Goal: Task Accomplishment & Management: Manage account settings

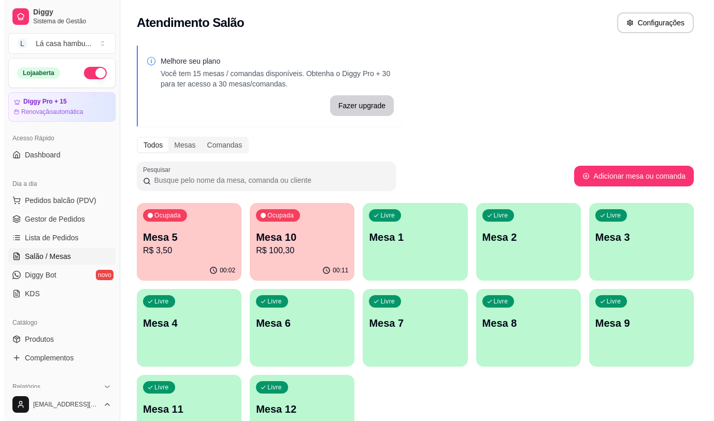
scroll to position [52, 0]
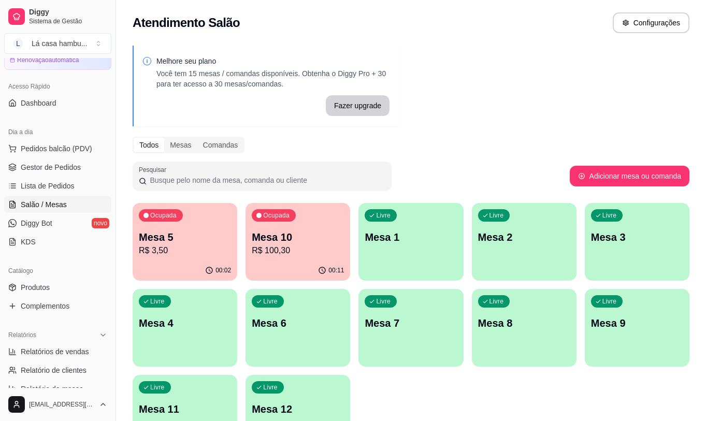
click at [554, 331] on div "Livre Mesa 8" at bounding box center [524, 321] width 105 height 65
click at [210, 243] on p "Mesa 5" at bounding box center [185, 237] width 90 height 14
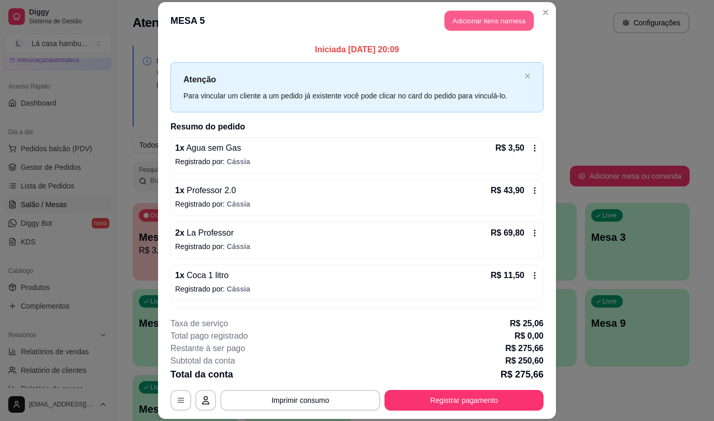
click at [501, 19] on button "Adicionar itens na mesa" at bounding box center [488, 21] width 89 height 20
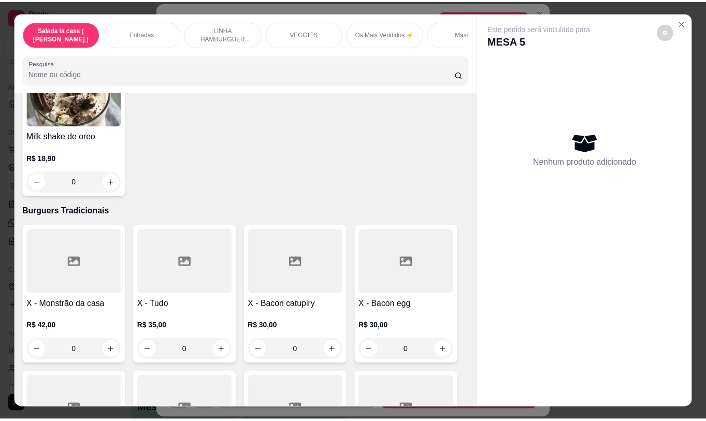
scroll to position [3494, 0]
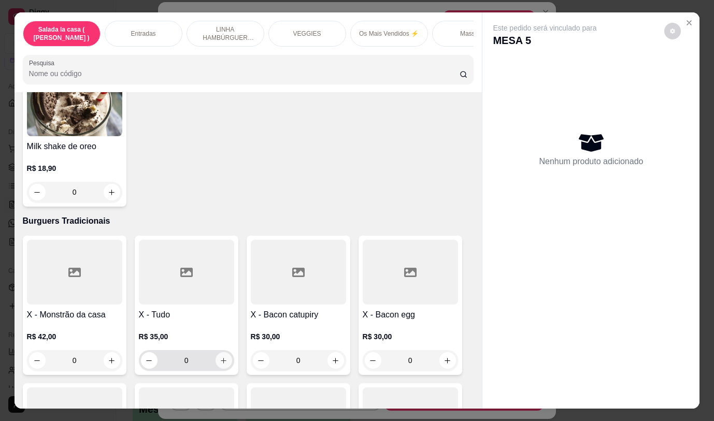
click at [222, 358] on icon "increase-product-quantity" at bounding box center [224, 361] width 6 height 6
type input "1"
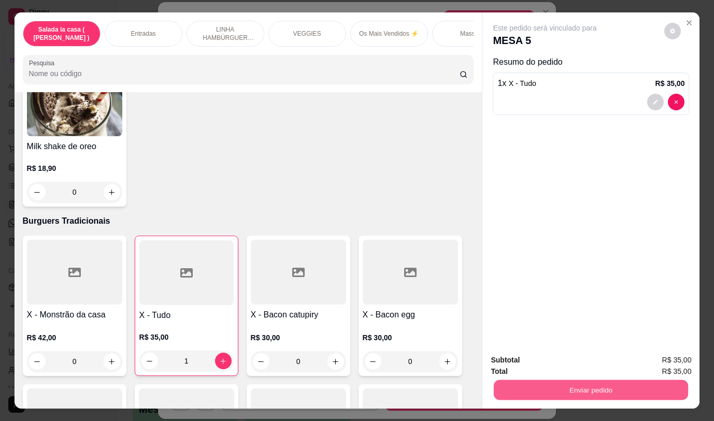
click at [548, 384] on button "Enviar pedido" at bounding box center [591, 390] width 194 height 20
click at [546, 358] on button "Não registrar e enviar pedido" at bounding box center [557, 361] width 108 height 20
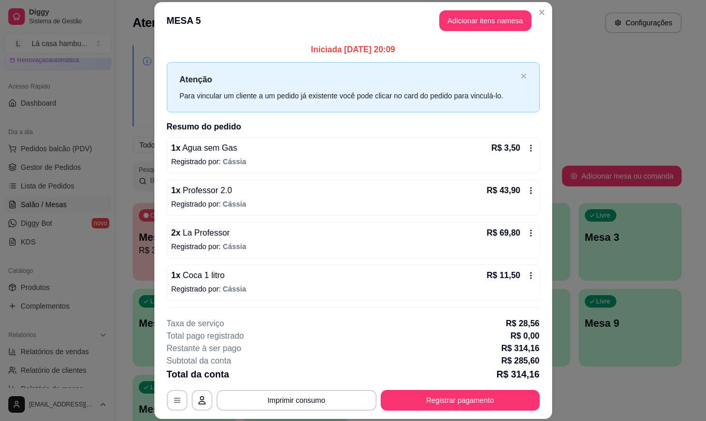
click at [538, 11] on div "Atendimento Salão Configurações" at bounding box center [407, 19] width 582 height 39
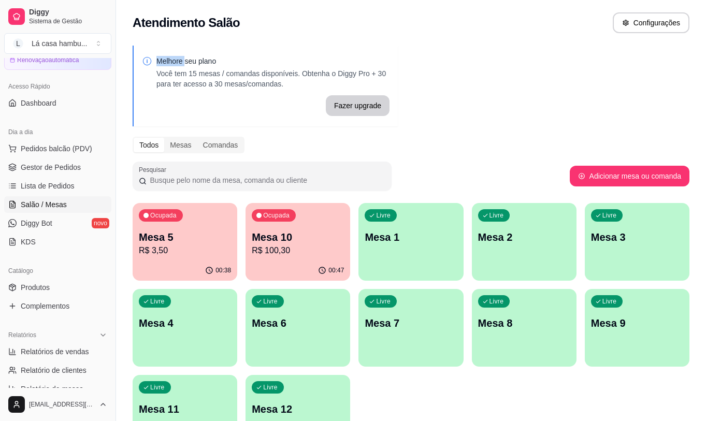
click at [329, 238] on p "Mesa 10" at bounding box center [298, 237] width 92 height 15
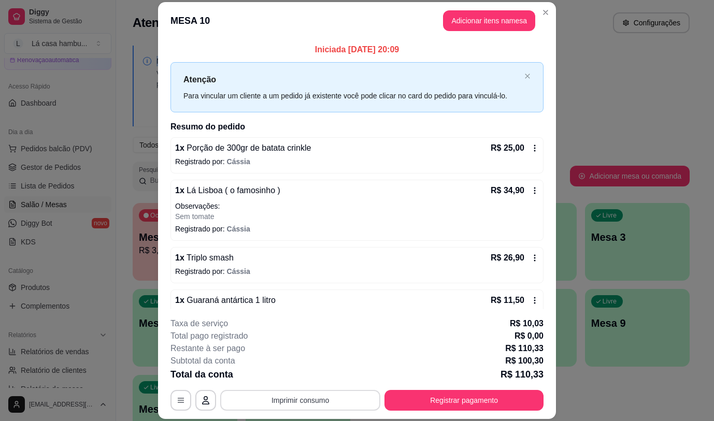
click at [305, 406] on button "Imprimir consumo" at bounding box center [300, 400] width 160 height 21
click at [306, 374] on button "IMPRESSORA" at bounding box center [299, 376] width 73 height 16
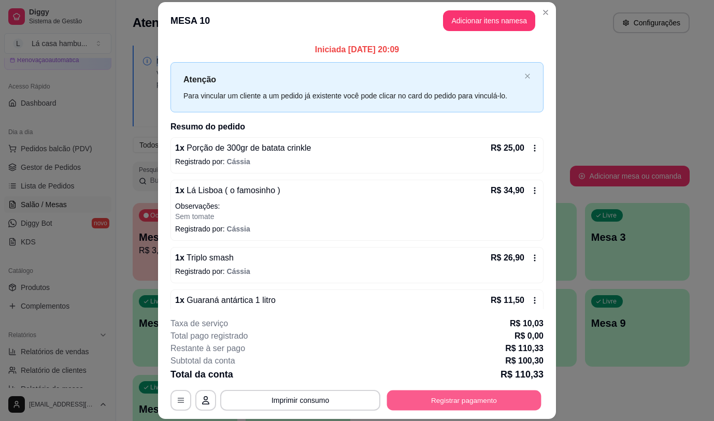
click at [432, 396] on button "Registrar pagamento" at bounding box center [464, 401] width 154 height 20
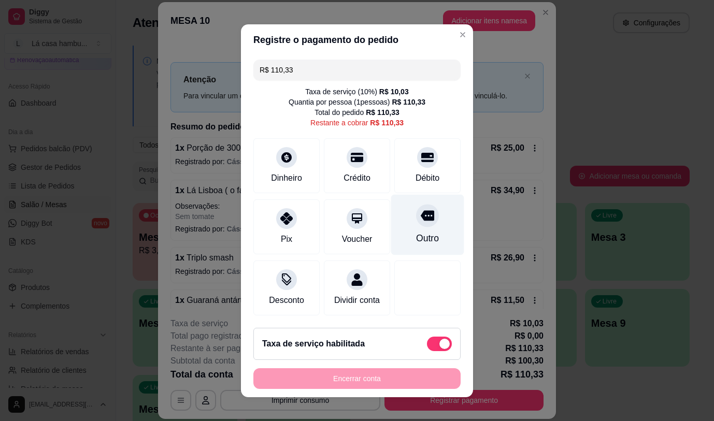
click at [421, 216] on icon at bounding box center [427, 215] width 13 height 10
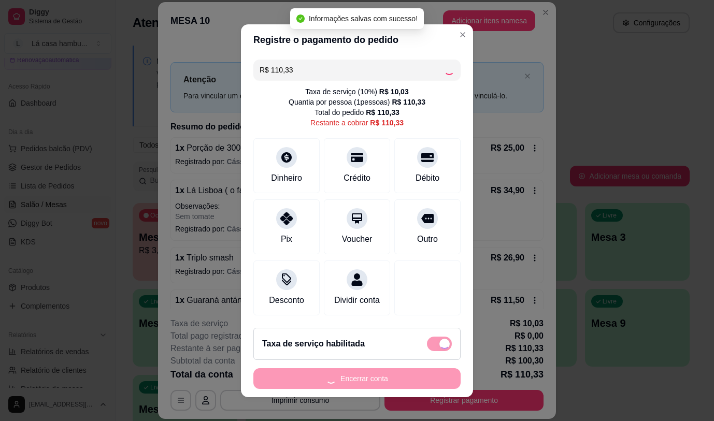
type input "R$ 0,00"
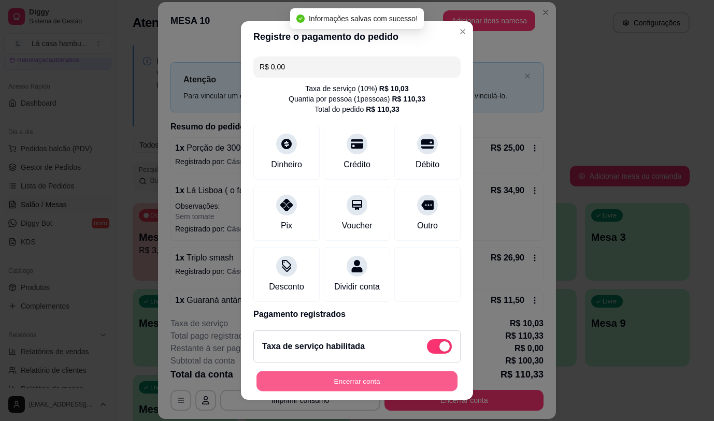
click at [368, 381] on button "Encerrar conta" at bounding box center [356, 381] width 201 height 20
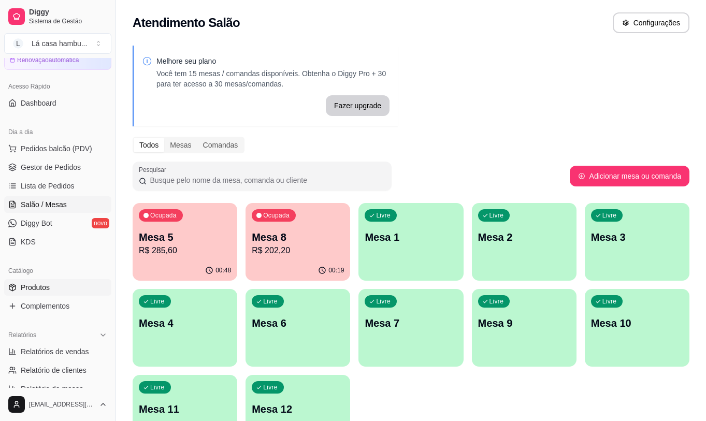
click at [60, 287] on link "Produtos" at bounding box center [57, 287] width 107 height 17
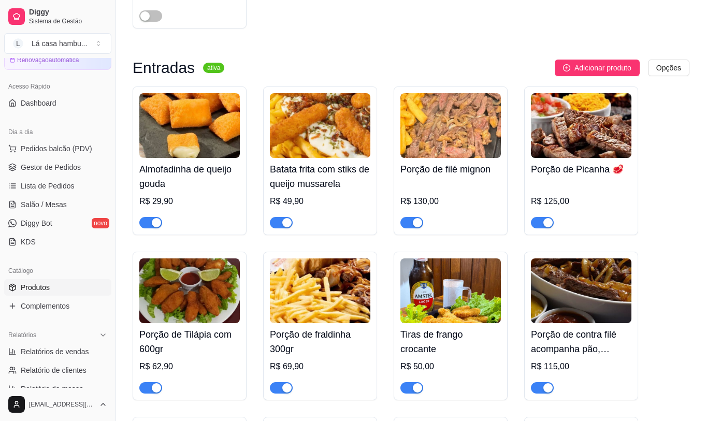
scroll to position [414, 0]
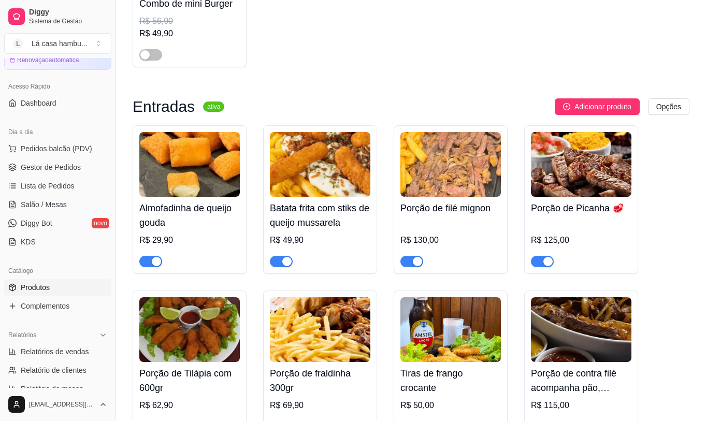
click at [160, 266] on div "button" at bounding box center [156, 261] width 9 height 9
click at [62, 203] on span "Salão / Mesas" at bounding box center [44, 204] width 46 height 10
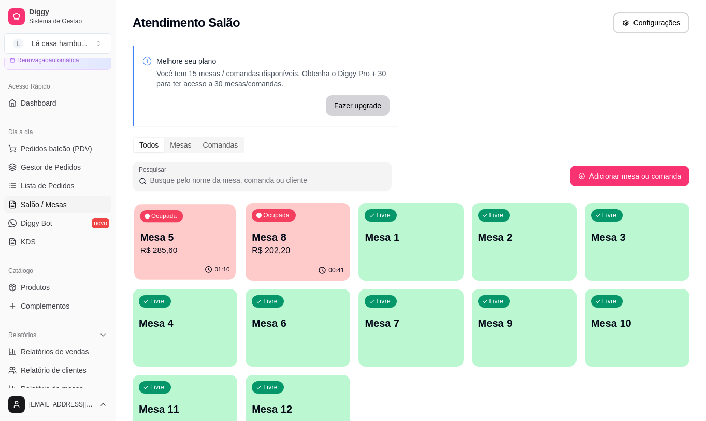
click at [164, 257] on div "Ocupada Mesa 5 R$ 285,60" at bounding box center [185, 232] width 102 height 56
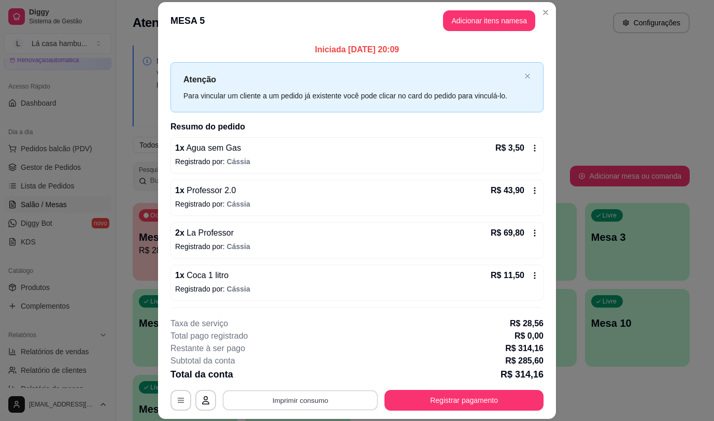
click at [320, 402] on button "Imprimir consumo" at bounding box center [300, 401] width 155 height 20
click at [304, 374] on button "IMPRESSORA" at bounding box center [299, 376] width 73 height 16
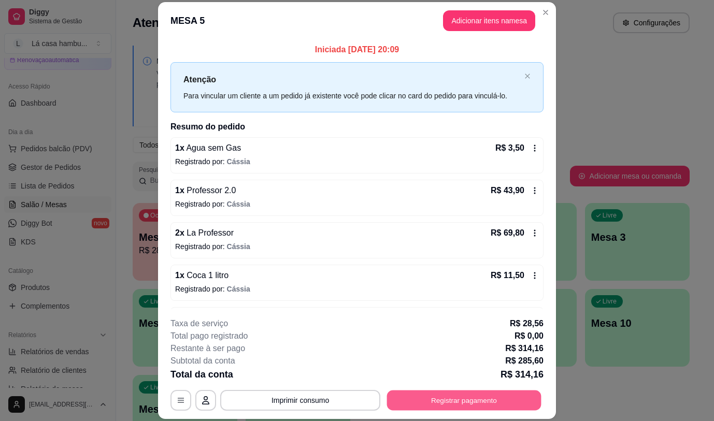
click at [467, 406] on button "Registrar pagamento" at bounding box center [464, 401] width 154 height 20
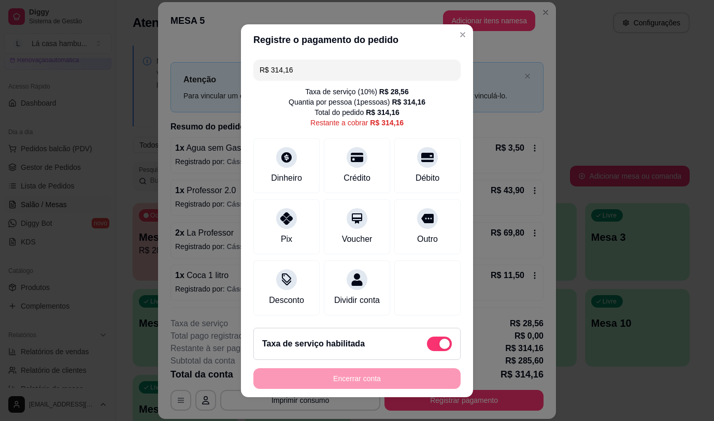
click at [395, 346] on div "Taxa de serviço habilitada" at bounding box center [357, 344] width 190 height 15
type input "R$ 285,60"
checkbox input "false"
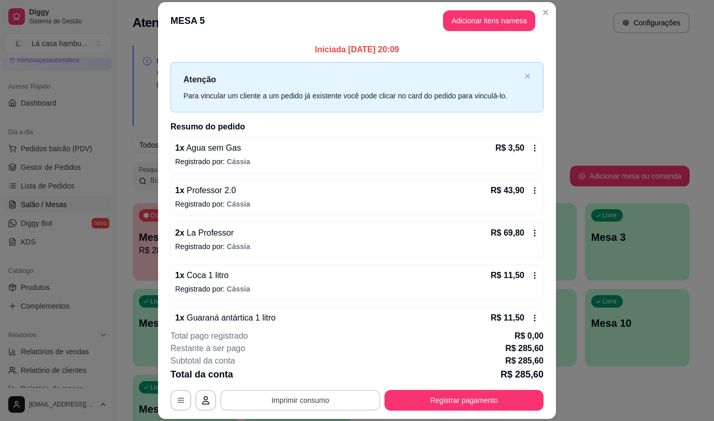
click at [303, 403] on button "Imprimir consumo" at bounding box center [300, 400] width 160 height 21
click at [310, 380] on button "IMPRESSORA" at bounding box center [299, 376] width 73 height 16
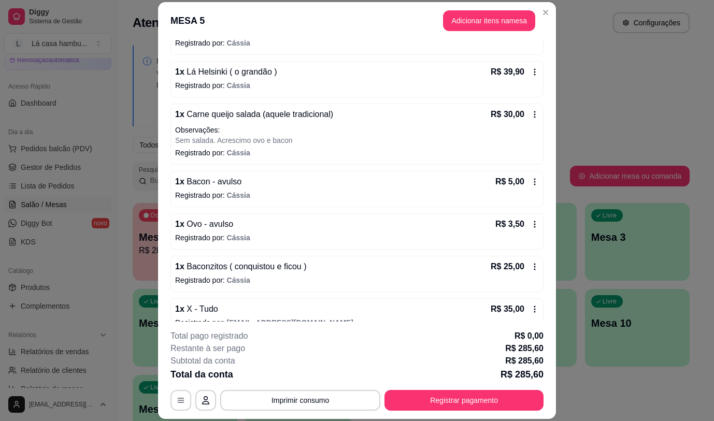
scroll to position [391, 0]
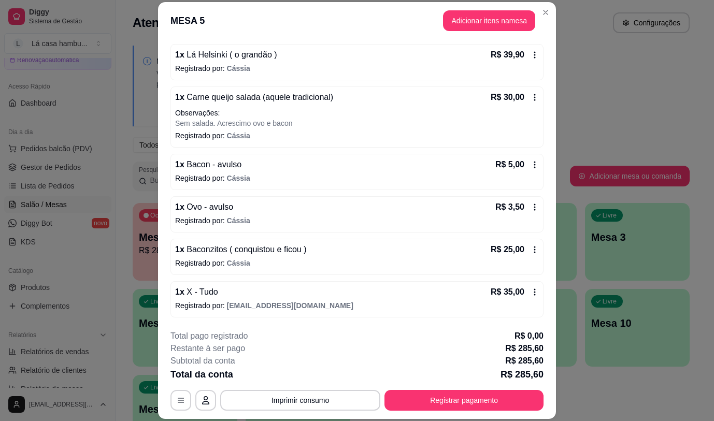
click at [305, 253] on div "1 x Baconzitos ( conquistou e ficou ) R$ 25,00" at bounding box center [357, 249] width 364 height 12
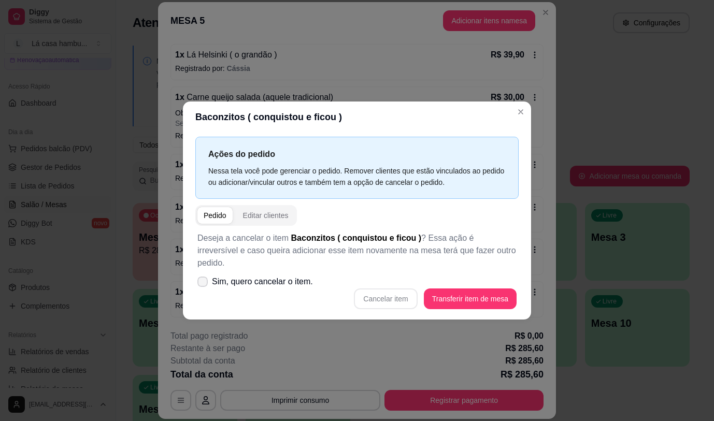
click at [205, 277] on span at bounding box center [202, 282] width 10 height 10
click at [204, 283] on input "Sim, quero cancelar o item." at bounding box center [200, 286] width 7 height 7
checkbox input "true"
click at [406, 288] on button "Cancelar item" at bounding box center [386, 298] width 62 height 20
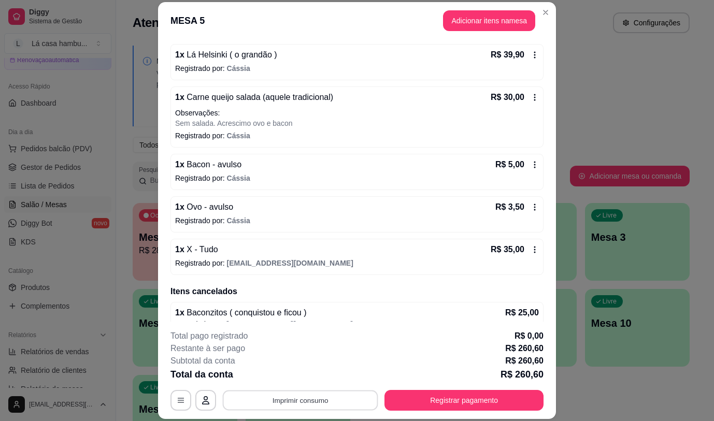
click at [275, 397] on button "Imprimir consumo" at bounding box center [300, 401] width 155 height 20
click at [301, 377] on button "IMPRESSORA" at bounding box center [299, 376] width 75 height 17
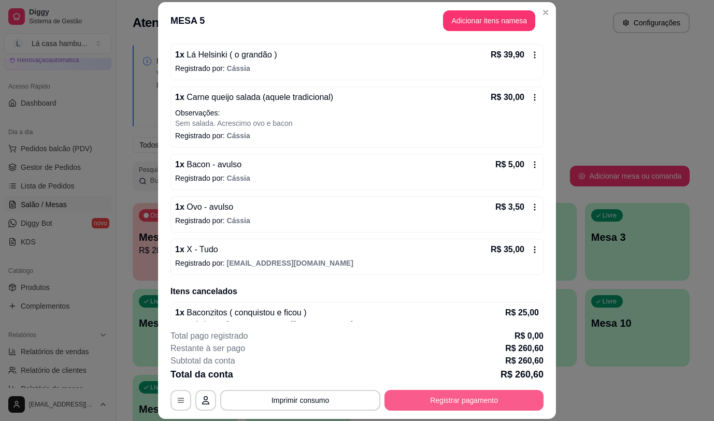
click at [486, 393] on button "Registrar pagamento" at bounding box center [463, 400] width 159 height 21
click at [482, 399] on button "Registrar pagamento" at bounding box center [463, 400] width 159 height 21
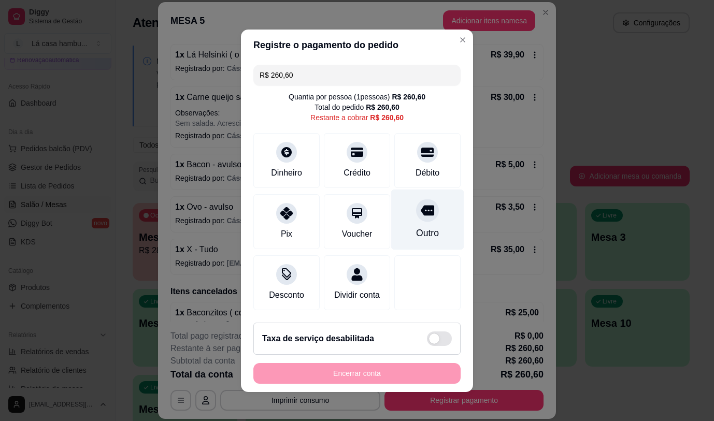
click at [421, 207] on icon at bounding box center [427, 210] width 13 height 10
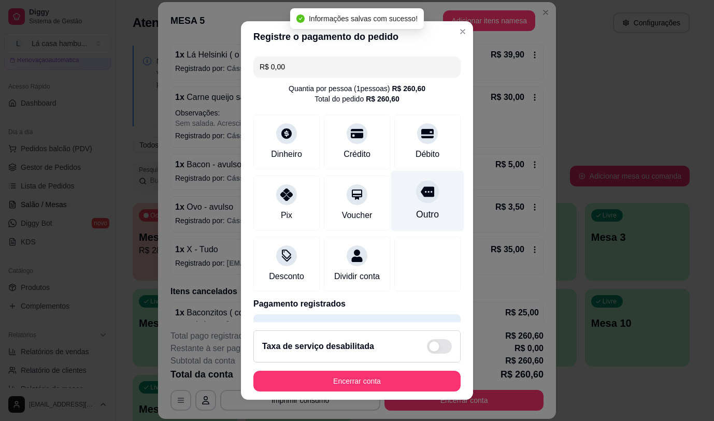
type input "R$ 0,00"
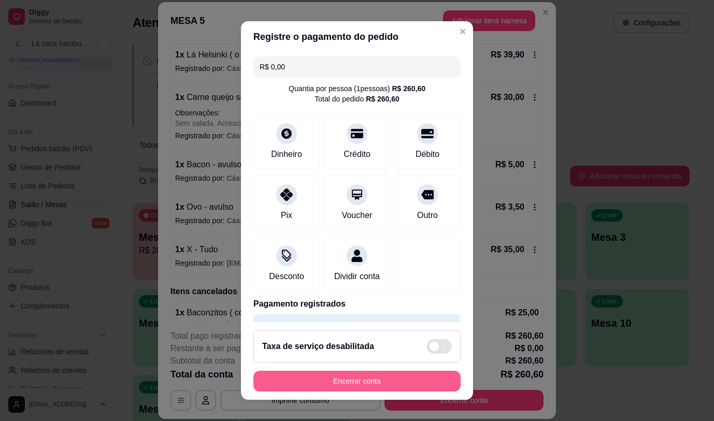
click at [354, 382] on button "Encerrar conta" at bounding box center [356, 381] width 207 height 21
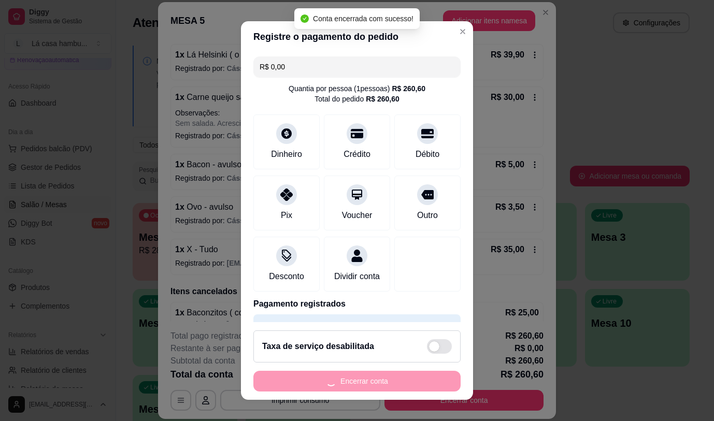
scroll to position [0, 0]
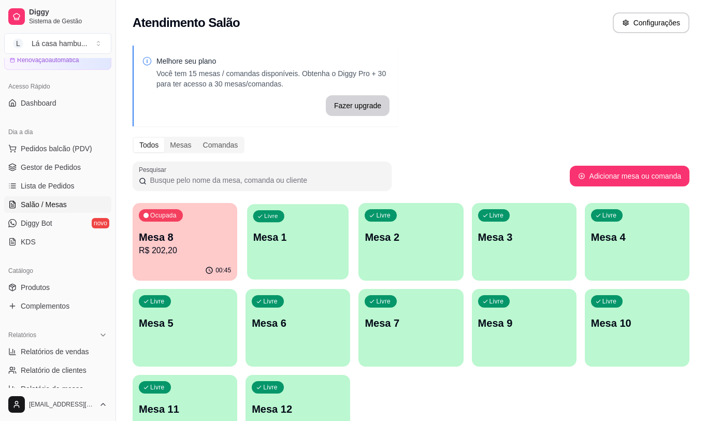
click at [332, 256] on div "Livre Mesa 1" at bounding box center [298, 235] width 102 height 63
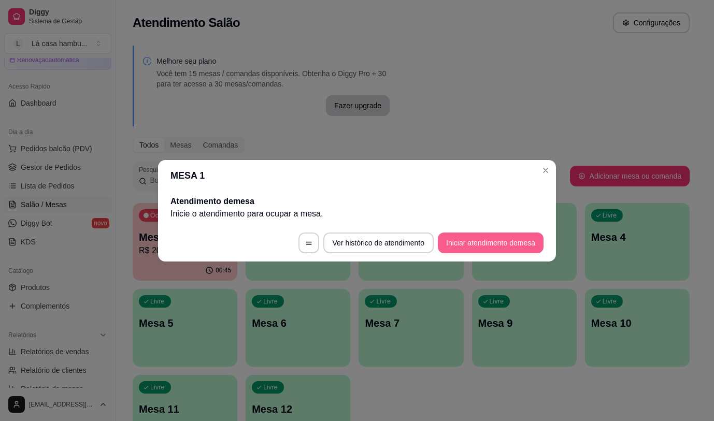
click at [512, 242] on button "Iniciar atendimento de mesa" at bounding box center [491, 243] width 106 height 21
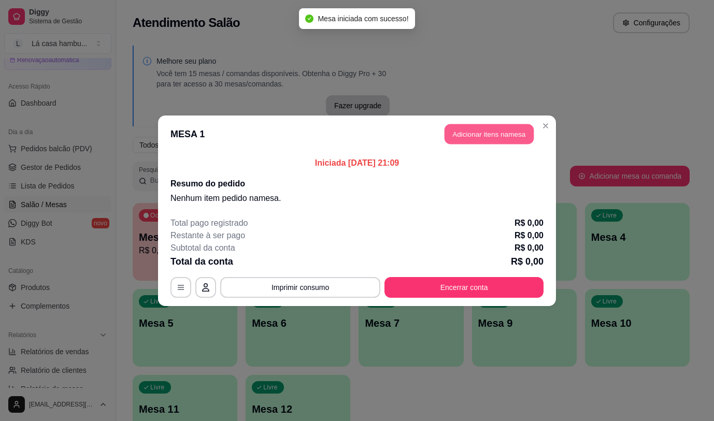
click at [473, 135] on button "Adicionar itens na mesa" at bounding box center [488, 134] width 89 height 20
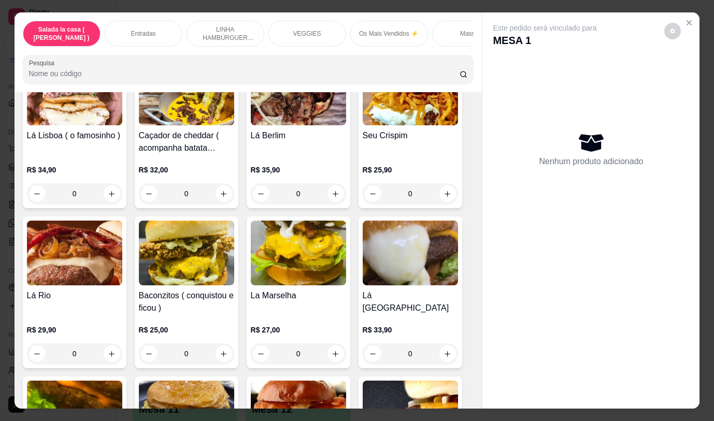
scroll to position [1966, 0]
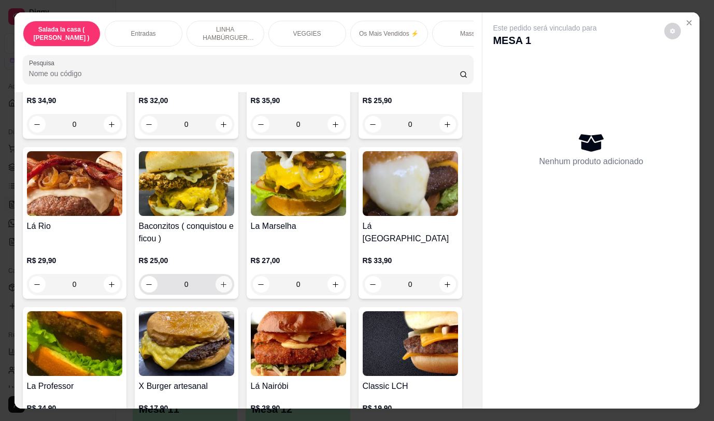
click at [222, 281] on icon "increase-product-quantity" at bounding box center [224, 285] width 8 height 8
type input "1"
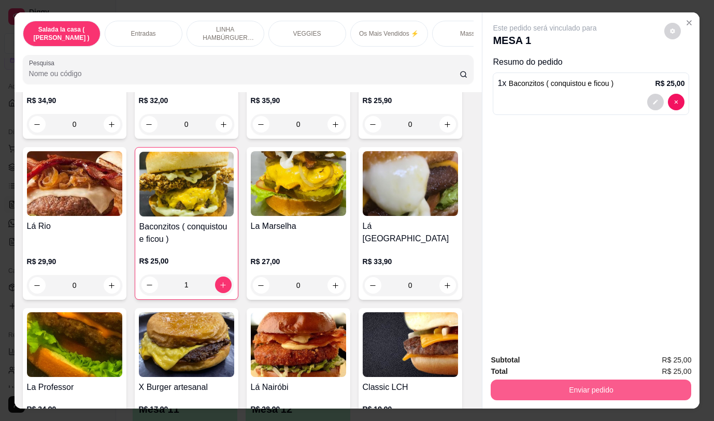
click at [570, 389] on button "Enviar pedido" at bounding box center [590, 390] width 200 height 21
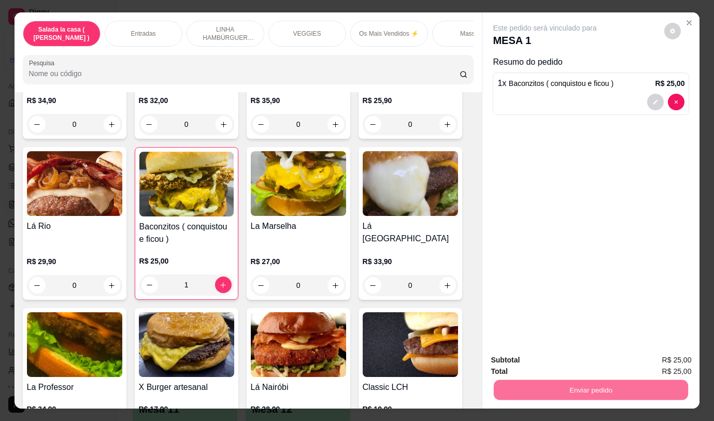
click at [552, 360] on button "Não registrar e enviar pedido" at bounding box center [557, 361] width 108 height 20
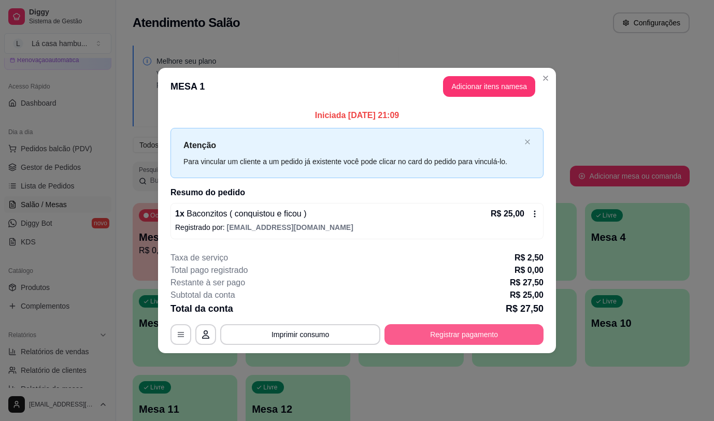
click at [471, 340] on button "Registrar pagamento" at bounding box center [463, 334] width 159 height 21
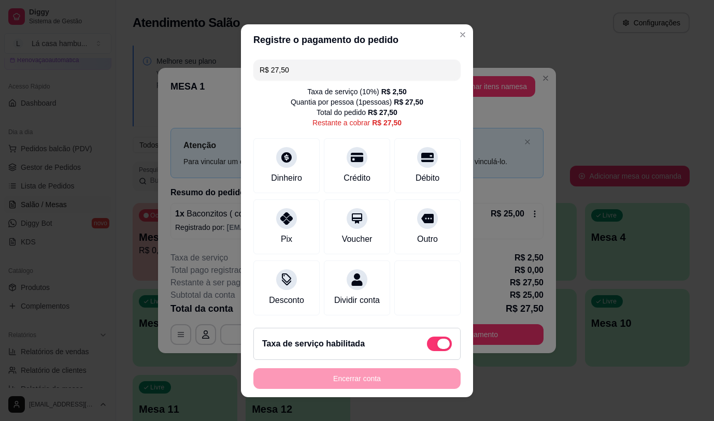
click at [438, 351] on span at bounding box center [439, 344] width 25 height 15
click at [433, 352] on input "checkbox" at bounding box center [429, 348] width 7 height 7
checkbox input "true"
type input "R$ 25,00"
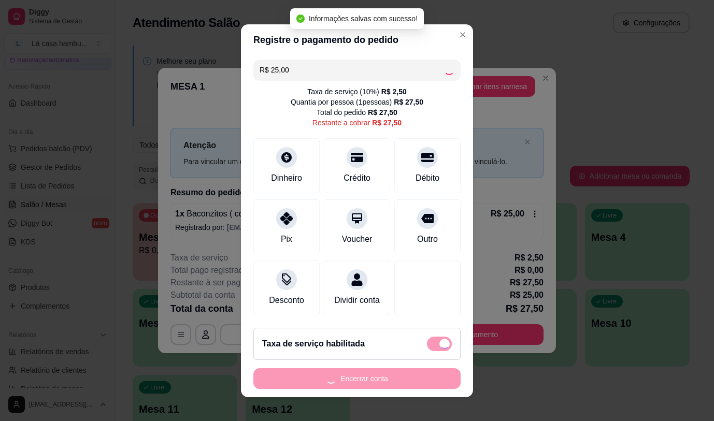
checkbox input "false"
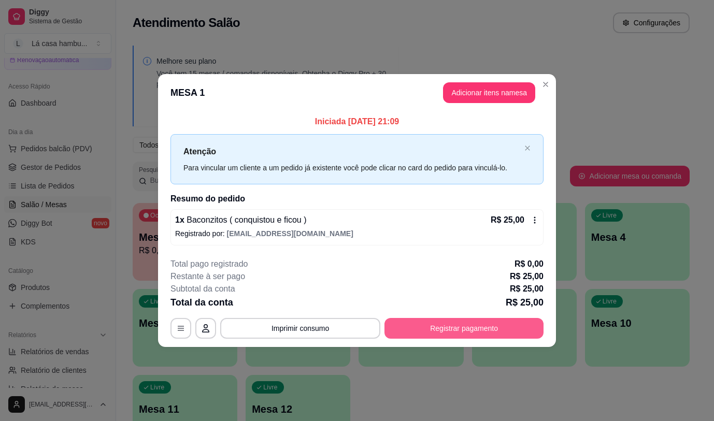
click at [448, 329] on button "Registrar pagamento" at bounding box center [463, 328] width 159 height 21
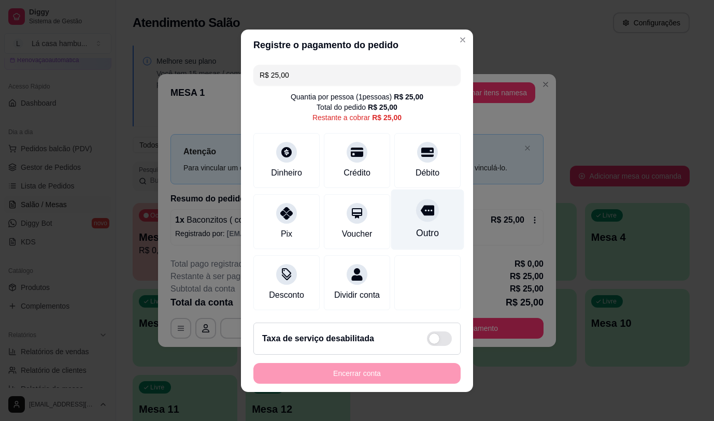
click at [416, 212] on div at bounding box center [427, 210] width 23 height 23
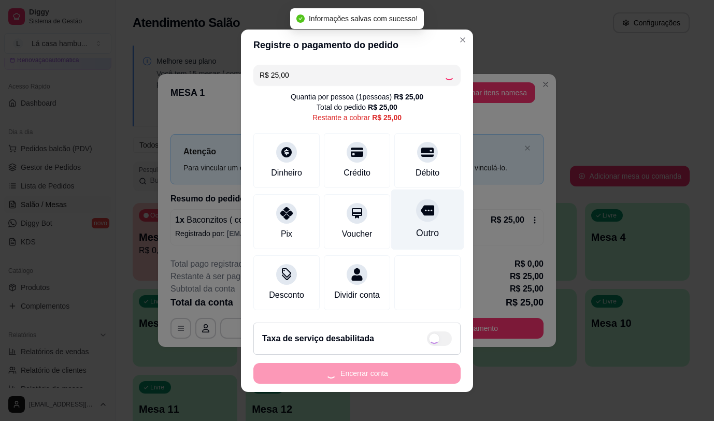
type input "R$ 0,00"
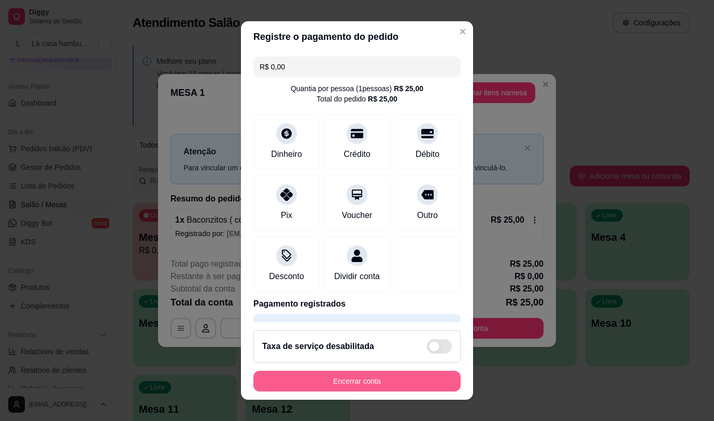
click at [366, 379] on button "Encerrar conta" at bounding box center [356, 381] width 207 height 21
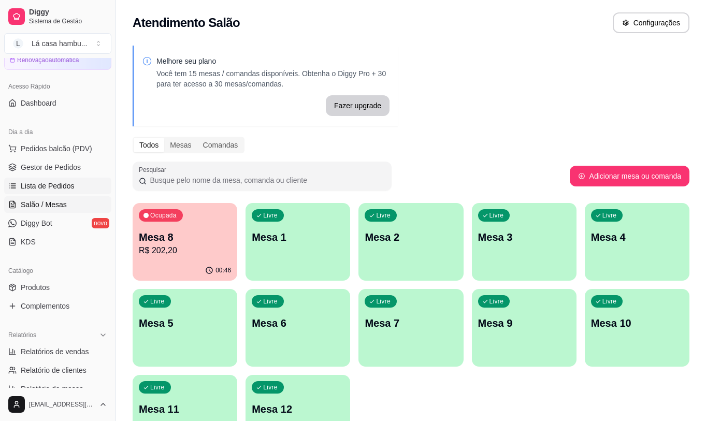
click at [63, 185] on span "Lista de Pedidos" at bounding box center [48, 186] width 54 height 10
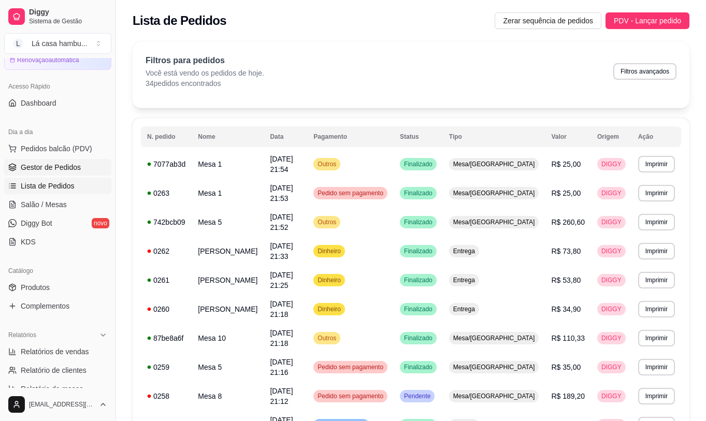
click at [71, 163] on span "Gestor de Pedidos" at bounding box center [51, 167] width 60 height 10
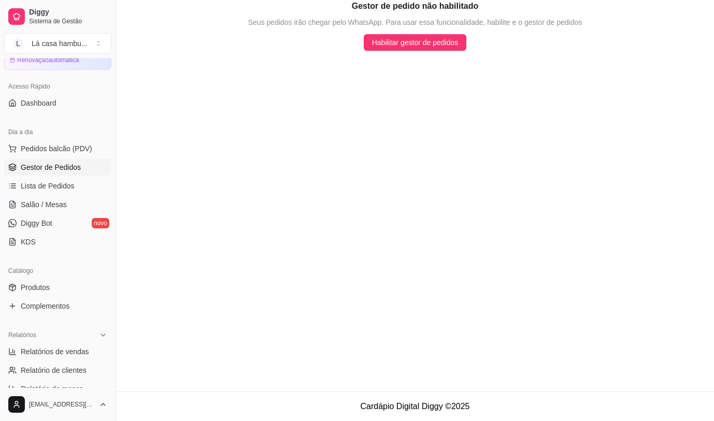
click at [71, 167] on span "Gestor de Pedidos" at bounding box center [51, 167] width 60 height 10
click at [75, 169] on span "Gestor de Pedidos" at bounding box center [51, 167] width 60 height 10
click at [71, 195] on ul "Pedidos balcão (PDV) Gestor de Pedidos Lista de Pedidos Salão / Mesas Diggy Bot…" at bounding box center [57, 195] width 107 height 110
click at [81, 205] on link "Salão / Mesas" at bounding box center [57, 204] width 107 height 17
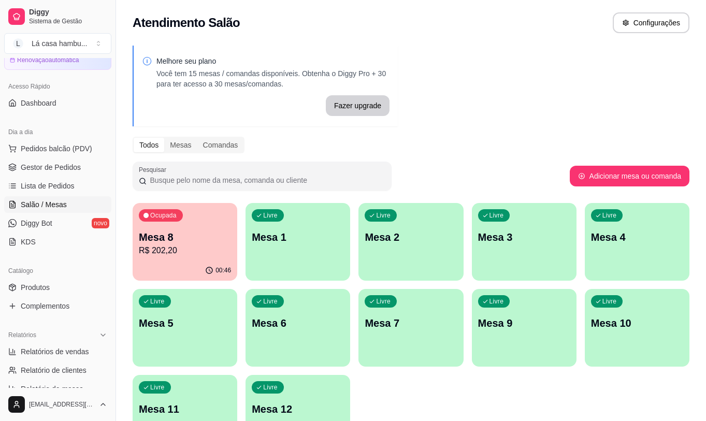
drag, startPoint x: 352, startPoint y: 242, endPoint x: 338, endPoint y: 242, distance: 13.5
click at [349, 242] on div "Ocupada Mesa 8 R$ 202,20 00:46 Livre Mesa 1 Livre Mesa 2 Livre Mesa 3 Livre Mes…" at bounding box center [411, 328] width 557 height 250
click at [341, 242] on p "Mesa 1" at bounding box center [298, 237] width 92 height 15
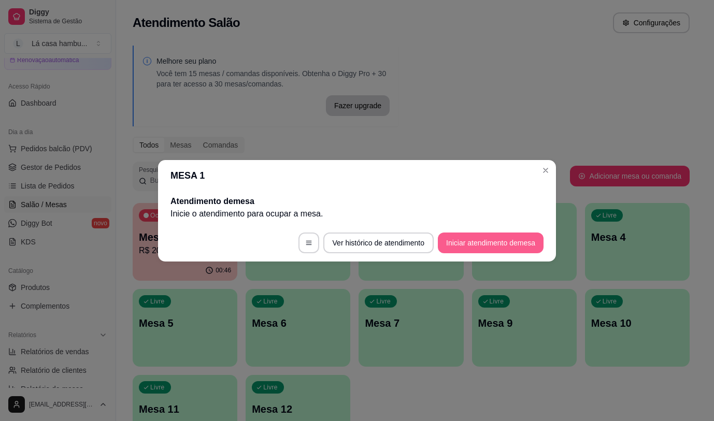
click at [494, 245] on button "Iniciar atendimento de mesa" at bounding box center [491, 243] width 106 height 21
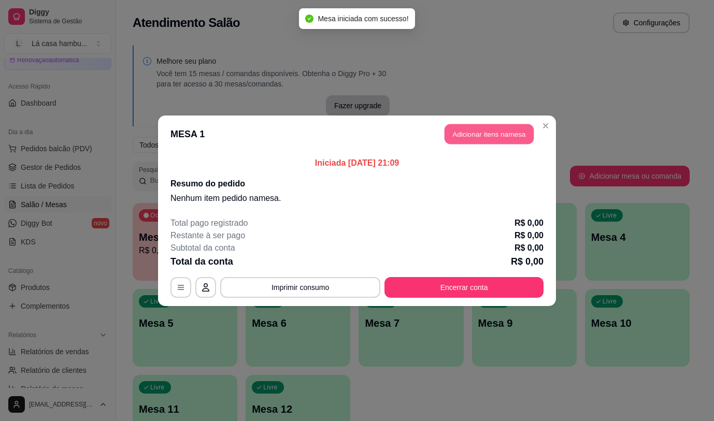
click at [492, 138] on button "Adicionar itens na mesa" at bounding box center [488, 134] width 89 height 20
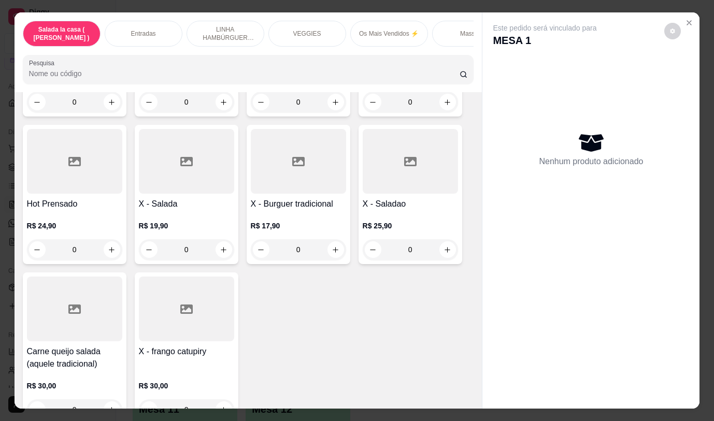
scroll to position [3683, 0]
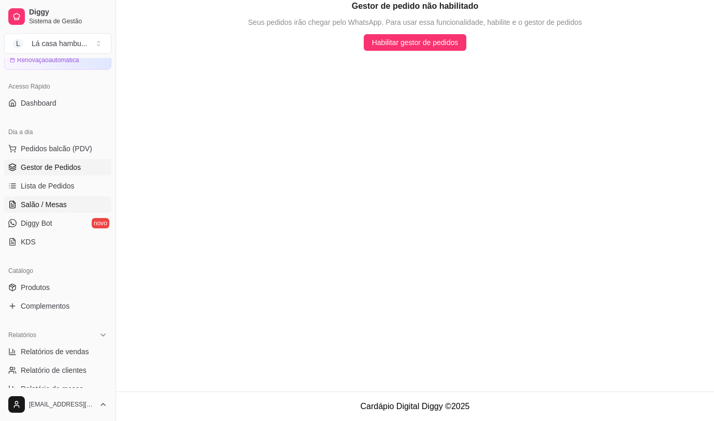
click at [58, 205] on span "Salão / Mesas" at bounding box center [44, 204] width 46 height 10
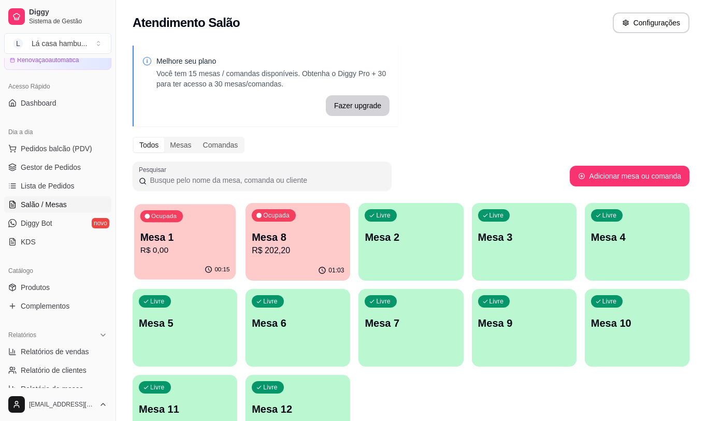
click at [171, 249] on p "R$ 0,00" at bounding box center [185, 250] width 90 height 12
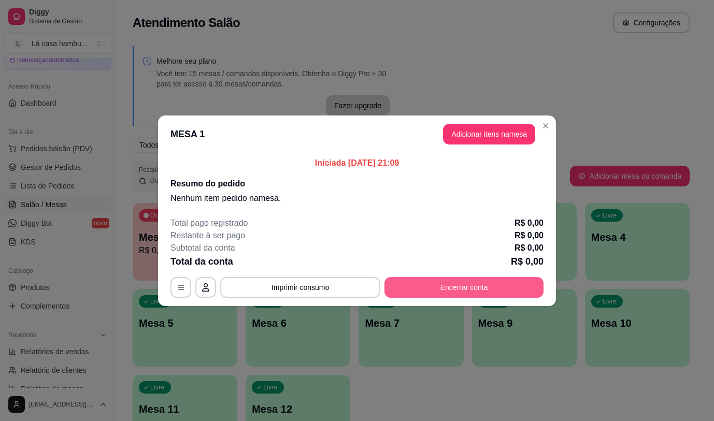
click at [486, 290] on button "Encerrar conta" at bounding box center [463, 287] width 159 height 21
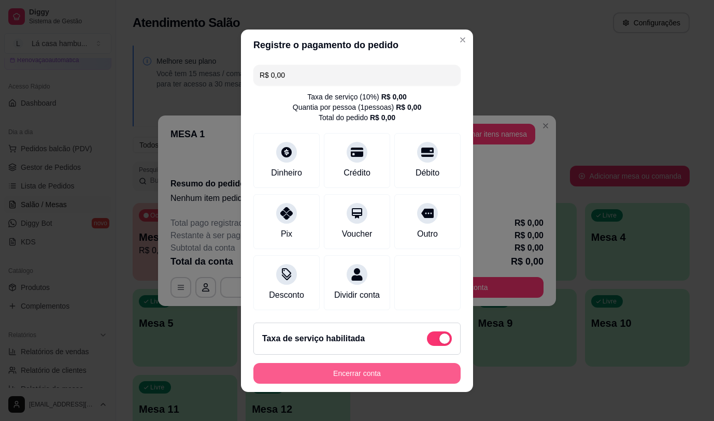
click at [365, 380] on button "Encerrar conta" at bounding box center [356, 373] width 207 height 21
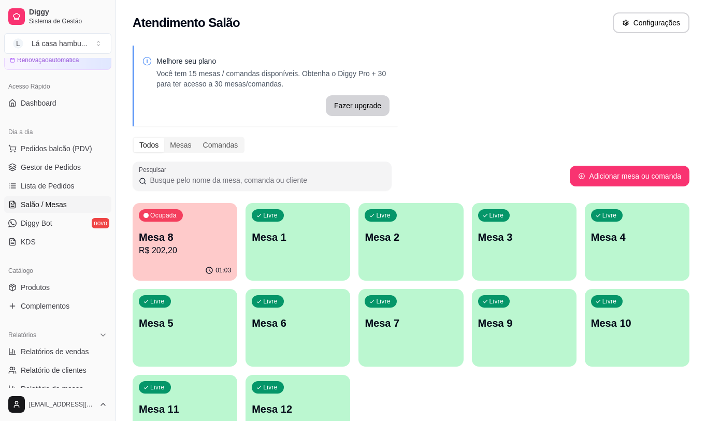
click at [195, 230] on p "Mesa 8" at bounding box center [185, 237] width 92 height 15
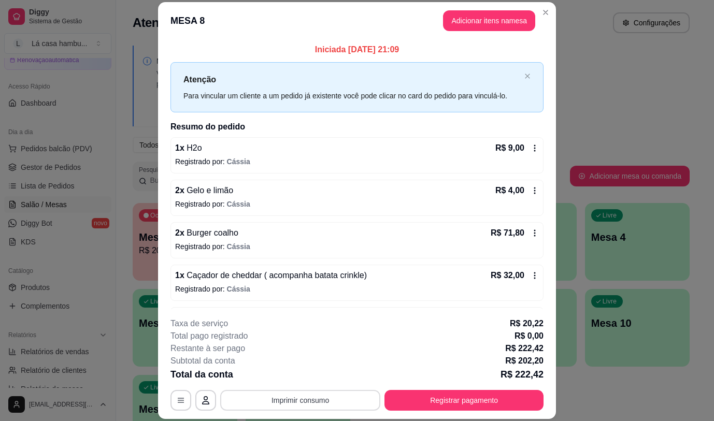
click at [262, 405] on button "Imprimir consumo" at bounding box center [300, 400] width 160 height 21
click at [288, 382] on button "IMPRESSORA" at bounding box center [299, 376] width 73 height 16
click at [504, 19] on button "Adicionar itens na mesa" at bounding box center [488, 21] width 89 height 20
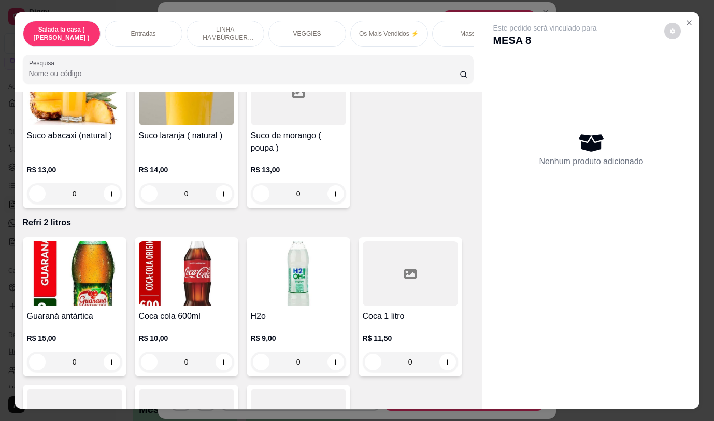
scroll to position [4756, 0]
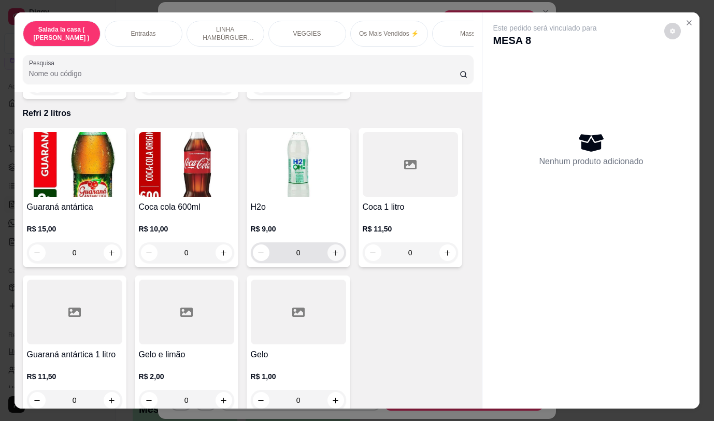
click at [331, 249] on icon "increase-product-quantity" at bounding box center [335, 253] width 8 height 8
type input "1"
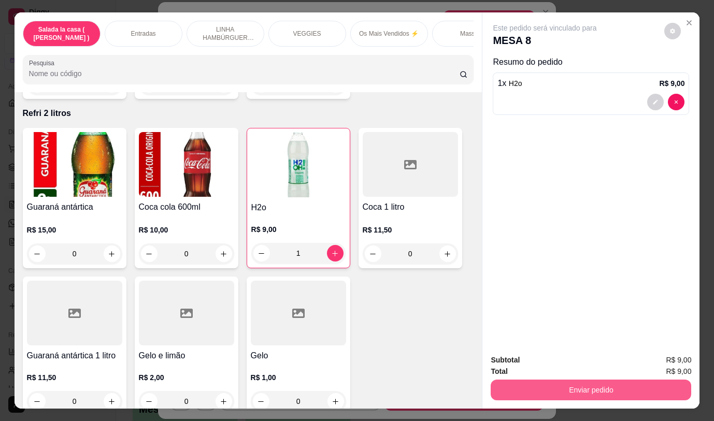
click at [574, 385] on button "Enviar pedido" at bounding box center [590, 390] width 200 height 21
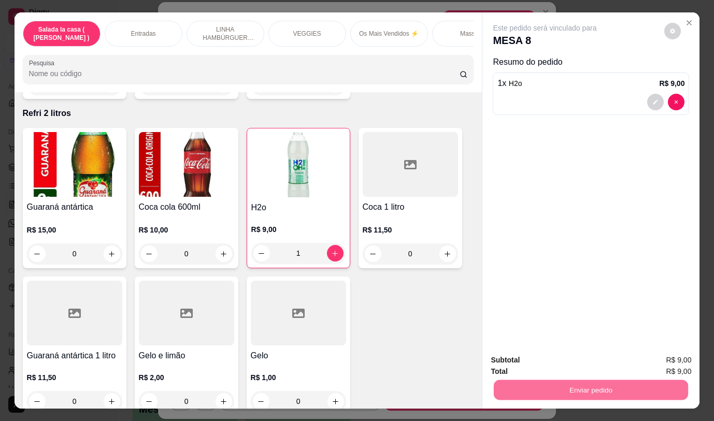
click at [571, 365] on button "Não registrar e enviar pedido" at bounding box center [557, 361] width 108 height 20
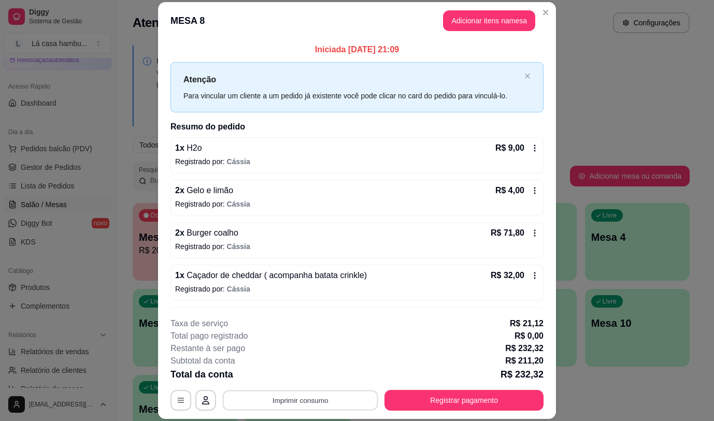
click at [285, 401] on button "Imprimir consumo" at bounding box center [300, 401] width 155 height 20
click at [306, 372] on button "IMPRESSORA" at bounding box center [299, 376] width 73 height 16
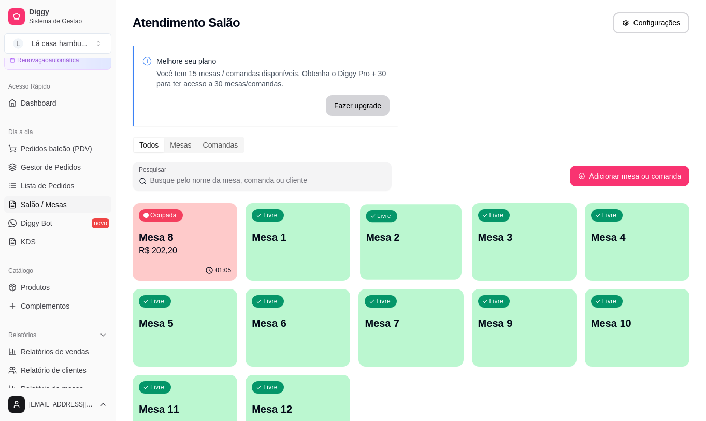
click at [416, 233] on p "Mesa 2" at bounding box center [411, 237] width 90 height 14
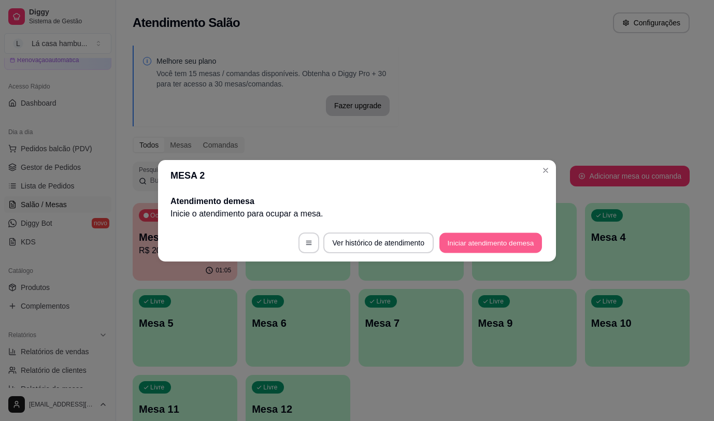
click at [505, 243] on button "Iniciar atendimento de mesa" at bounding box center [490, 243] width 103 height 20
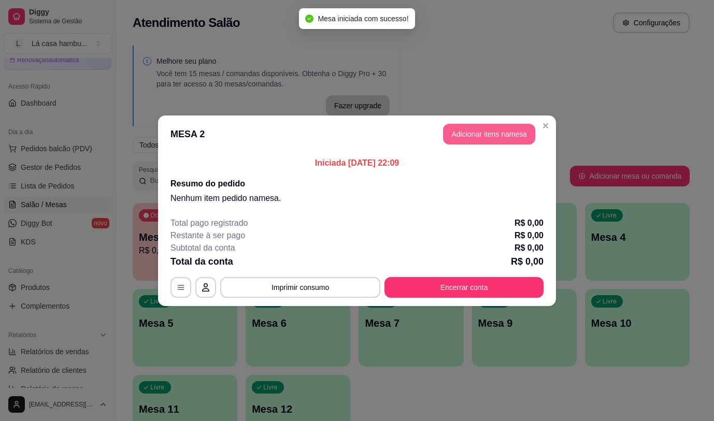
click at [492, 125] on header "MESA 2 Adicionar itens na mesa" at bounding box center [357, 133] width 398 height 37
click at [494, 133] on button "Adicionar itens na mesa" at bounding box center [488, 134] width 89 height 20
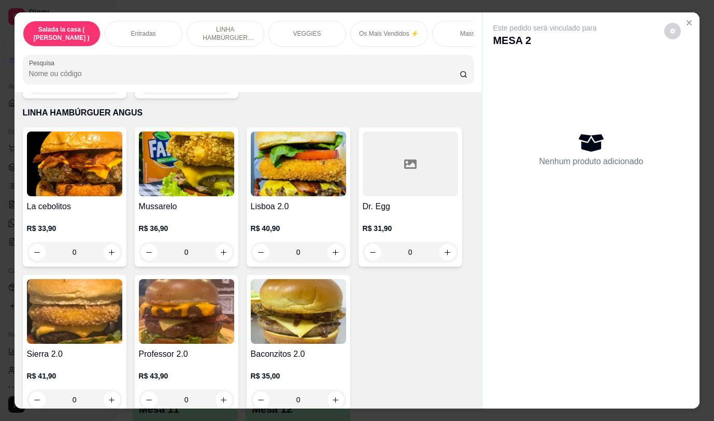
scroll to position [1251, 0]
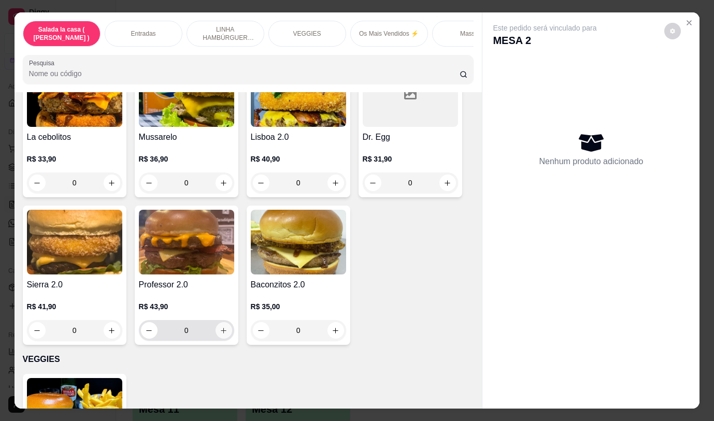
click at [220, 334] on icon "increase-product-quantity" at bounding box center [224, 331] width 8 height 8
type input "1"
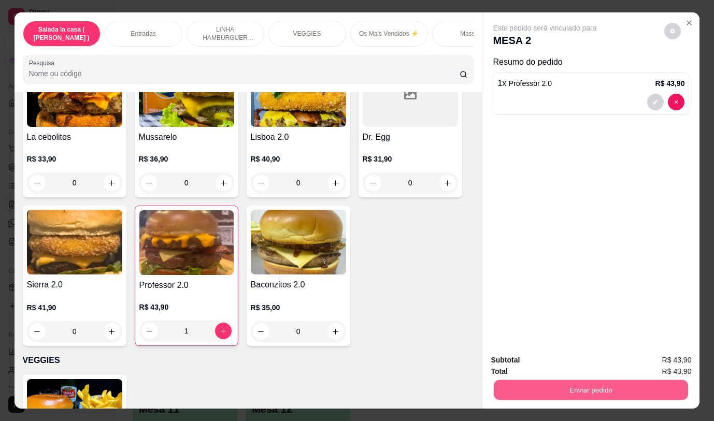
click at [576, 388] on button "Enviar pedido" at bounding box center [591, 390] width 194 height 20
click at [561, 365] on button "Não registrar e enviar pedido" at bounding box center [556, 360] width 105 height 19
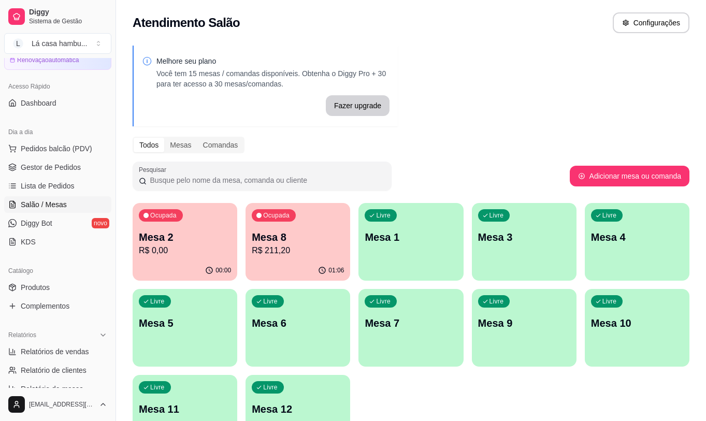
click at [312, 235] on p "Mesa 8" at bounding box center [298, 237] width 92 height 15
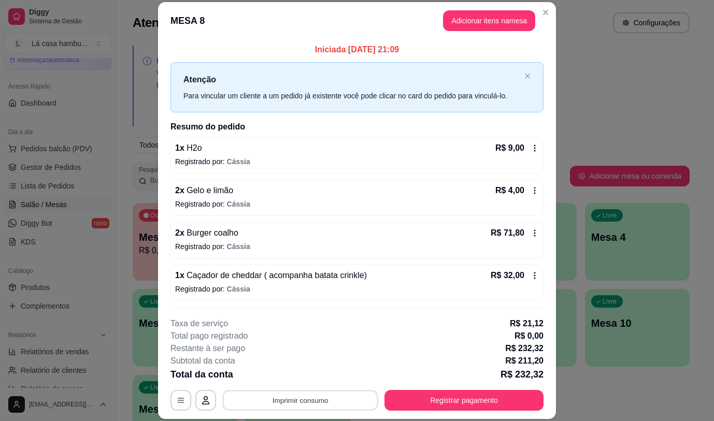
click at [278, 401] on button "Imprimir consumo" at bounding box center [300, 401] width 155 height 20
click at [406, 349] on div "Restante à ser pago R$ 232,32" at bounding box center [356, 348] width 373 height 12
click at [306, 395] on button "Imprimir consumo" at bounding box center [300, 401] width 155 height 20
click at [305, 376] on button "IMPRESSORA" at bounding box center [299, 376] width 75 height 17
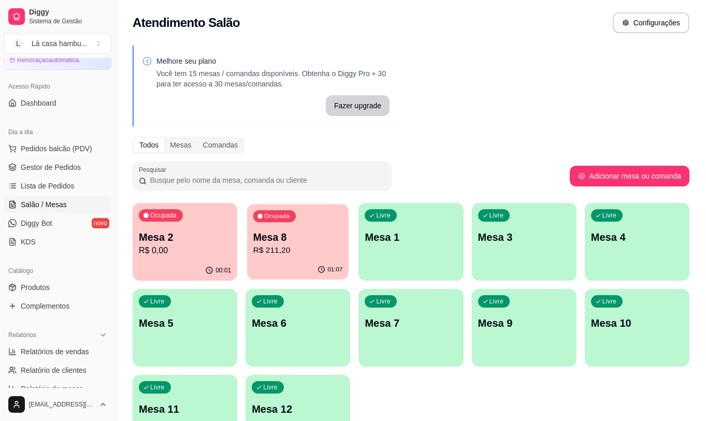
click at [309, 250] on p "R$ 211,20" at bounding box center [298, 250] width 90 height 12
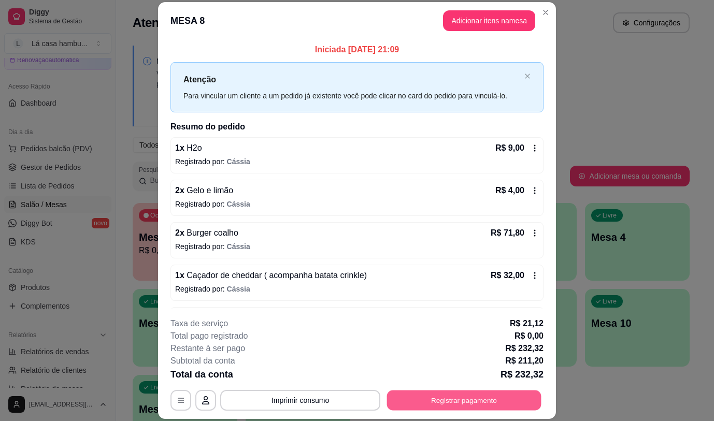
click at [417, 402] on button "Registrar pagamento" at bounding box center [464, 401] width 154 height 20
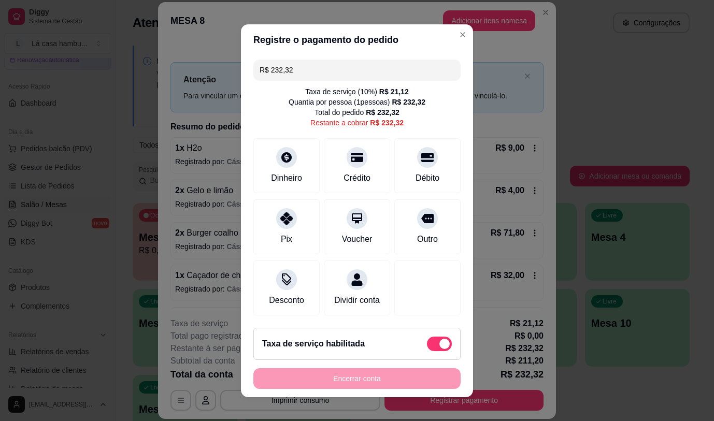
click at [439, 345] on span at bounding box center [444, 344] width 10 height 10
click at [433, 345] on input "checkbox" at bounding box center [429, 348] width 7 height 7
checkbox input "true"
type input "R$ 211,20"
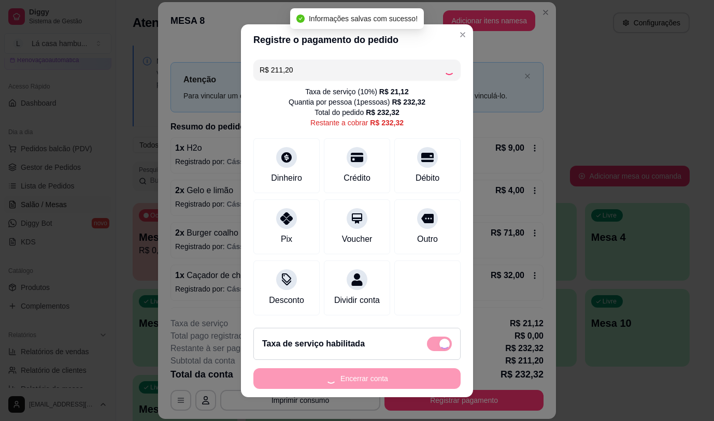
checkbox input "false"
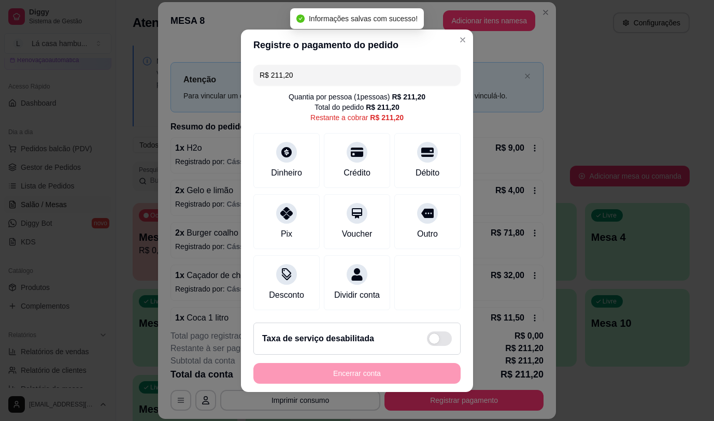
drag, startPoint x: 436, startPoint y: 345, endPoint x: 421, endPoint y: 345, distance: 15.5
click at [421, 345] on div "Taxa de serviço desabilitada" at bounding box center [357, 338] width 190 height 15
type input "R$ 232,32"
checkbox input "true"
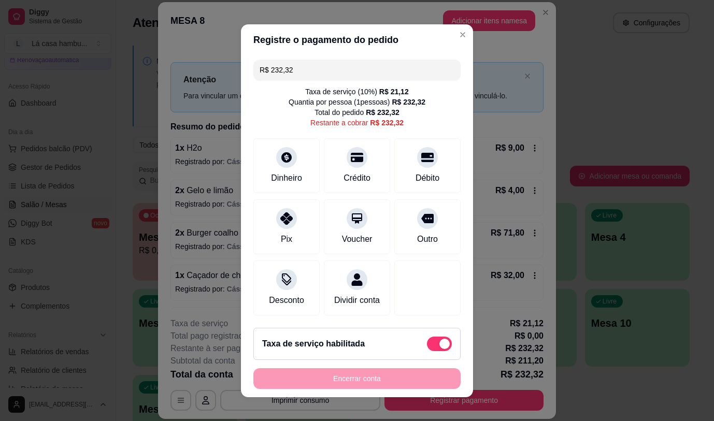
click at [406, 344] on div "Taxa de serviço habilitada" at bounding box center [357, 344] width 190 height 15
type input "R$ 211,20"
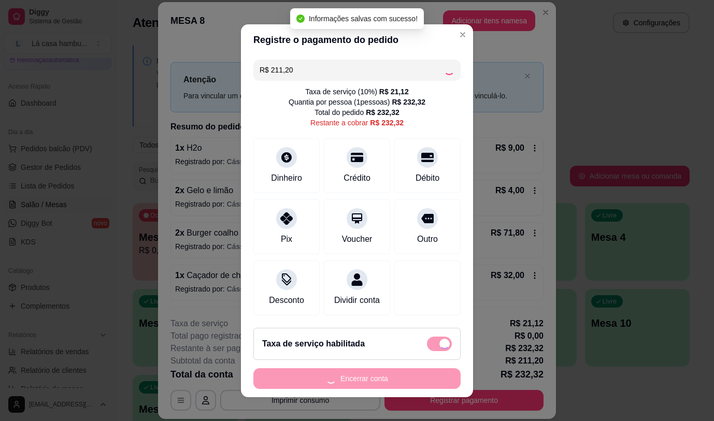
checkbox input "false"
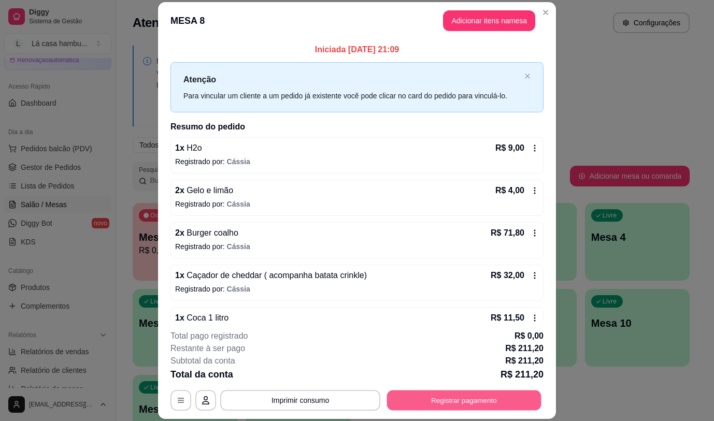
click at [457, 398] on button "Registrar pagamento" at bounding box center [464, 401] width 154 height 20
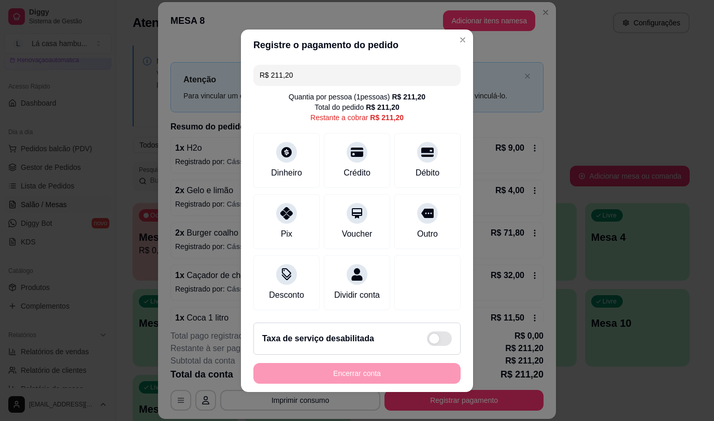
drag, startPoint x: 422, startPoint y: 205, endPoint x: 425, endPoint y: 247, distance: 42.1
click at [421, 207] on icon at bounding box center [427, 213] width 12 height 12
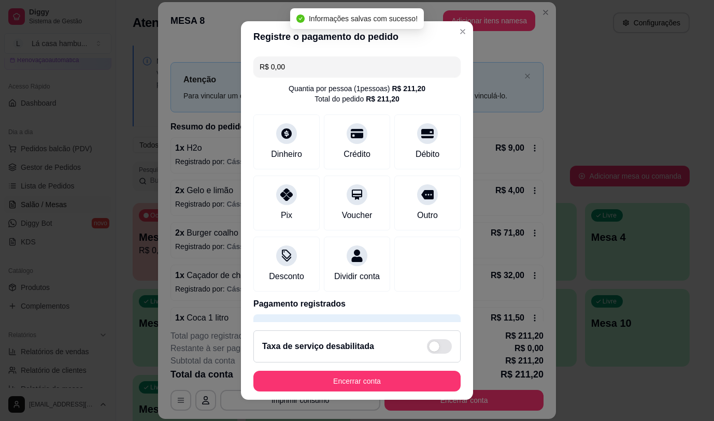
type input "R$ 0,00"
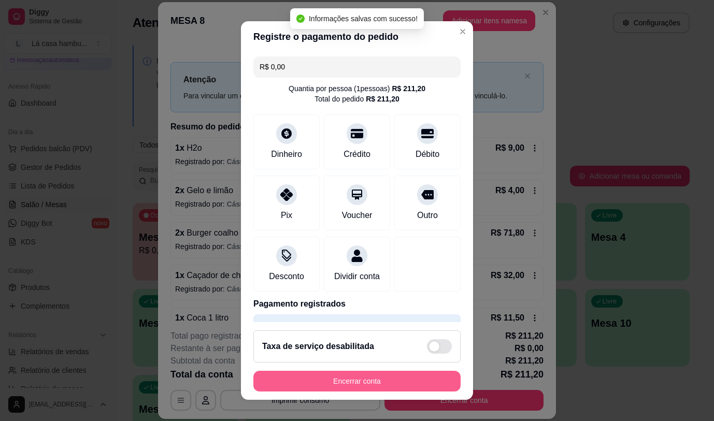
click at [386, 385] on button "Encerrar conta" at bounding box center [356, 381] width 207 height 21
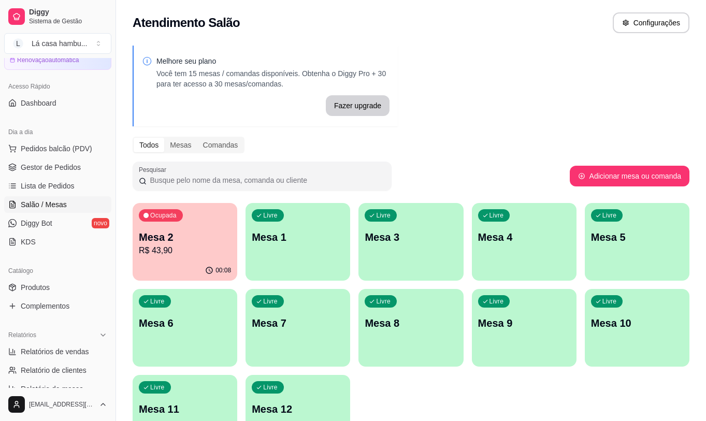
click at [204, 259] on div "Ocupada Mesa 2 R$ 43,90" at bounding box center [185, 231] width 105 height 57
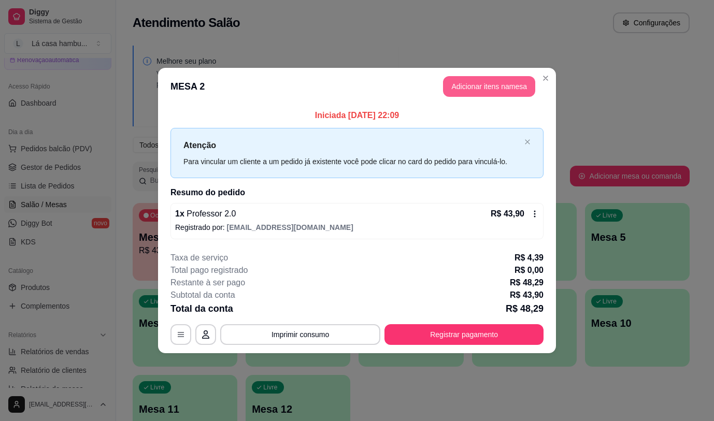
click at [502, 88] on button "Adicionar itens na mesa" at bounding box center [489, 86] width 92 height 21
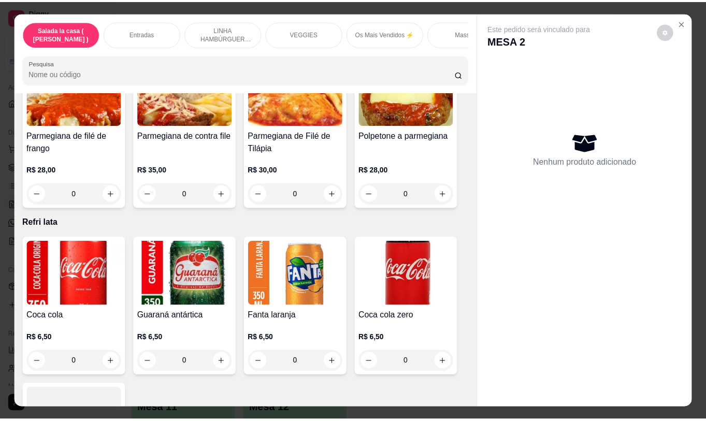
scroll to position [5242, 0]
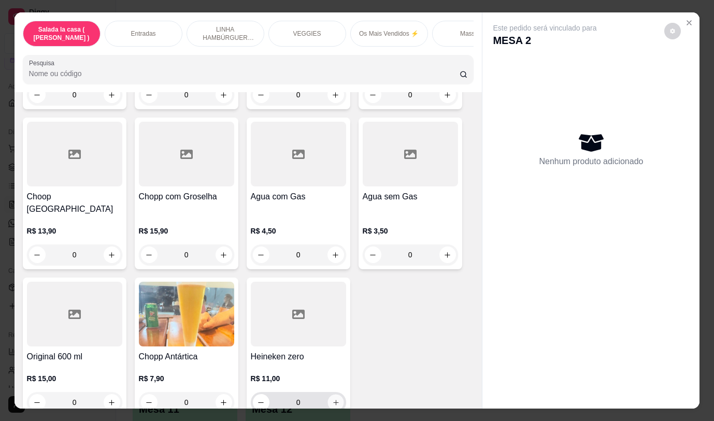
click at [336, 395] on button "increase-product-quantity" at bounding box center [335, 403] width 16 height 16
type input "1"
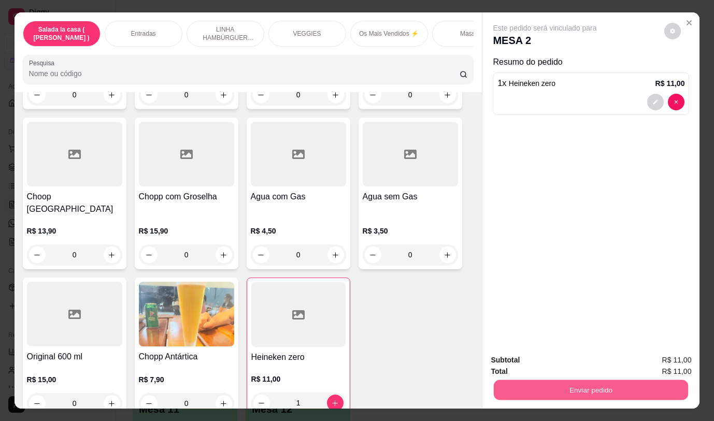
click at [552, 381] on button "Enviar pedido" at bounding box center [591, 390] width 194 height 20
click at [532, 360] on button "Não registrar e enviar pedido" at bounding box center [557, 361] width 108 height 20
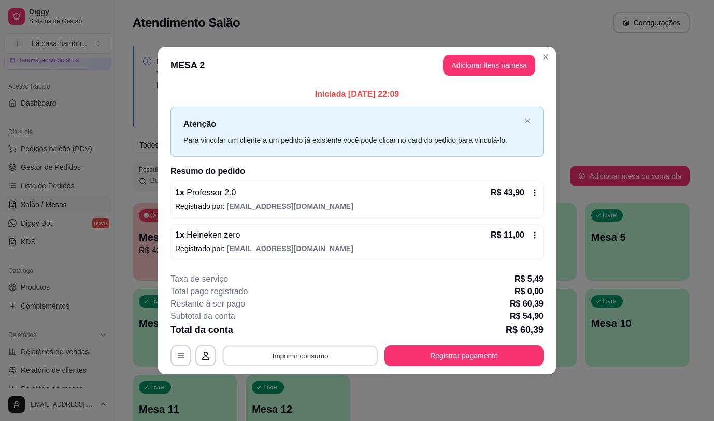
click at [357, 356] on button "Imprimir consumo" at bounding box center [300, 356] width 155 height 20
click at [317, 331] on button "IMPRESSORA" at bounding box center [303, 332] width 75 height 17
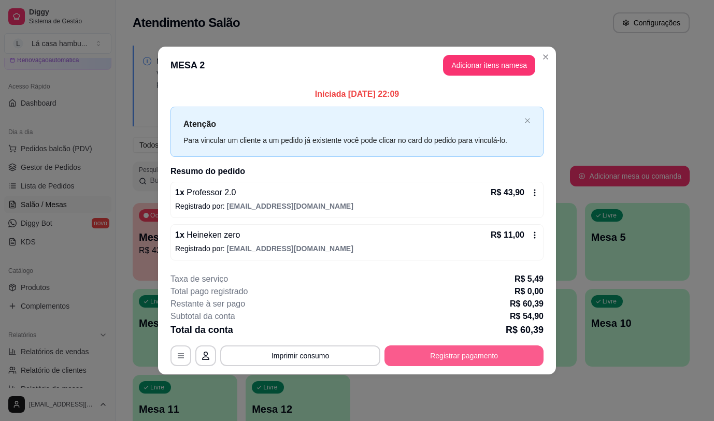
click at [457, 359] on button "Registrar pagamento" at bounding box center [463, 355] width 159 height 21
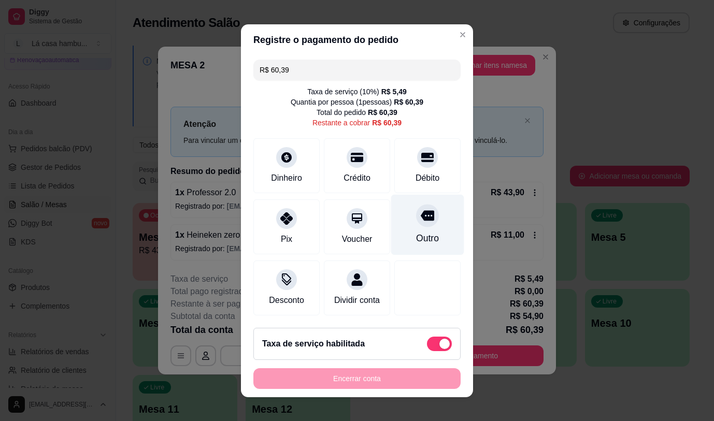
click at [421, 216] on icon at bounding box center [427, 215] width 13 height 10
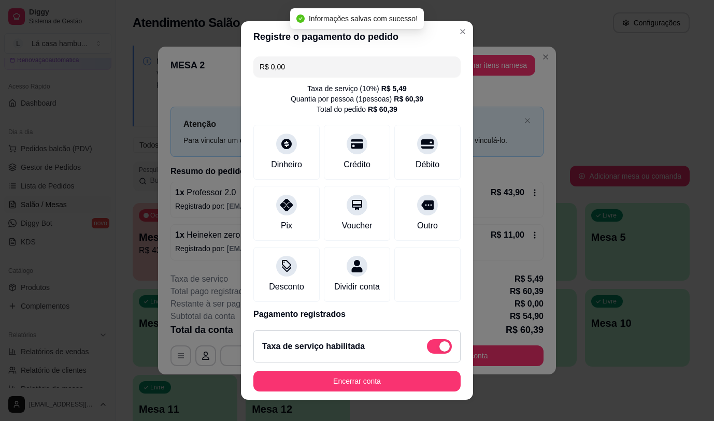
type input "R$ 0,00"
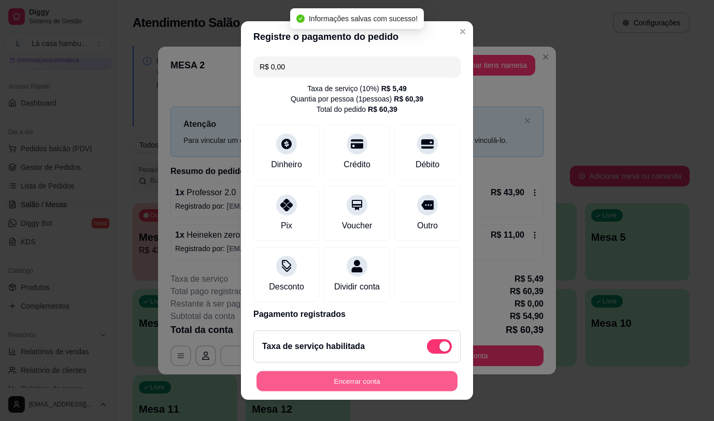
click at [388, 381] on button "Encerrar conta" at bounding box center [356, 381] width 201 height 20
